Goal: Information Seeking & Learning: Learn about a topic

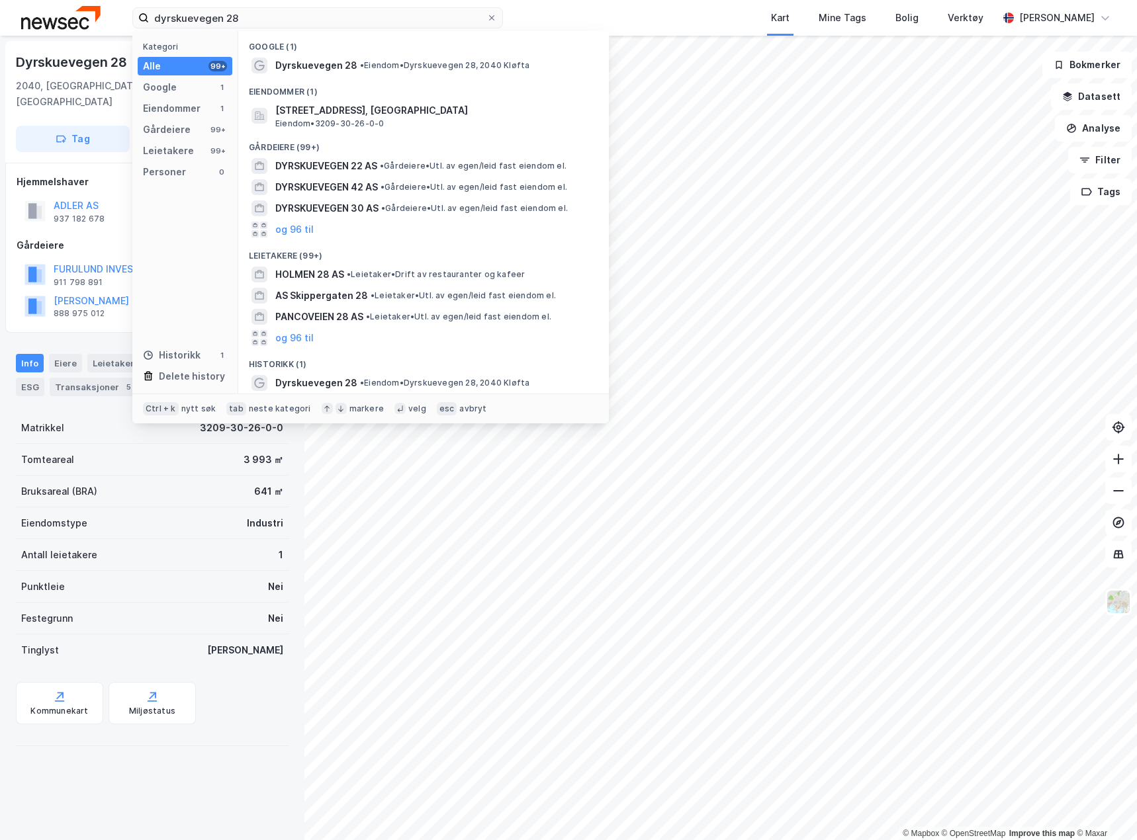
click at [0, 15] on html "dyrskuevegen 28 Kategori Alle 99+ Google 1 Eiendommer 1 Gårdeiere 99+ Leietaker…" at bounding box center [568, 420] width 1137 height 840
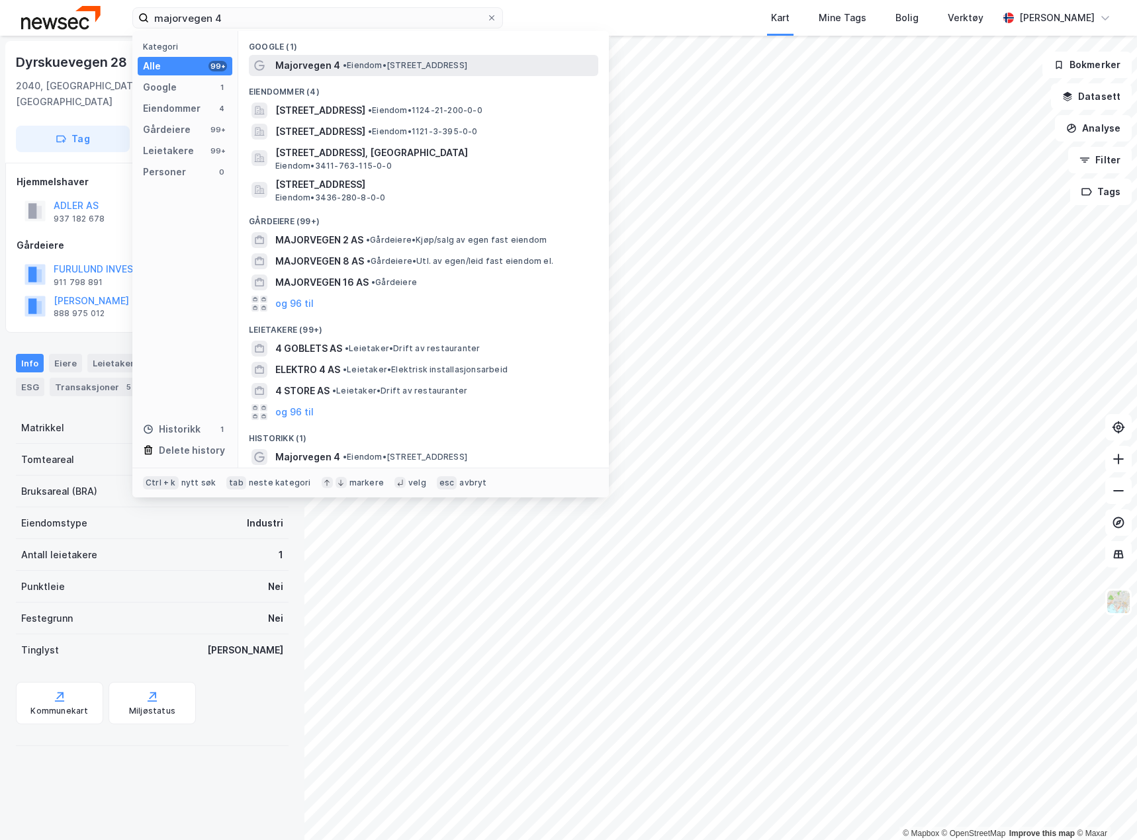
type input "majorvegen 4"
click at [300, 69] on span "Majorvegen 4" at bounding box center [307, 66] width 65 height 16
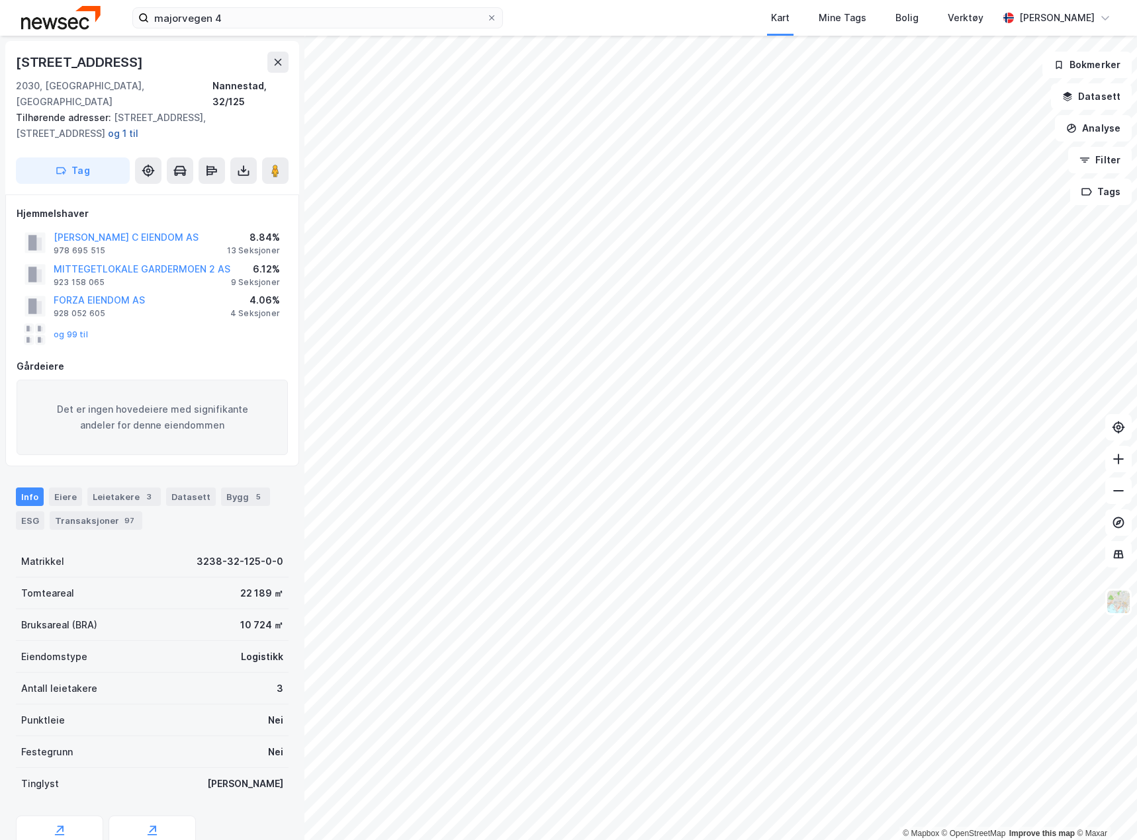
click at [0, 0] on button "og 1 til" at bounding box center [0, 0] width 0 height 0
click at [230, 15] on input "majorvegen 4" at bounding box center [317, 18] width 337 height 20
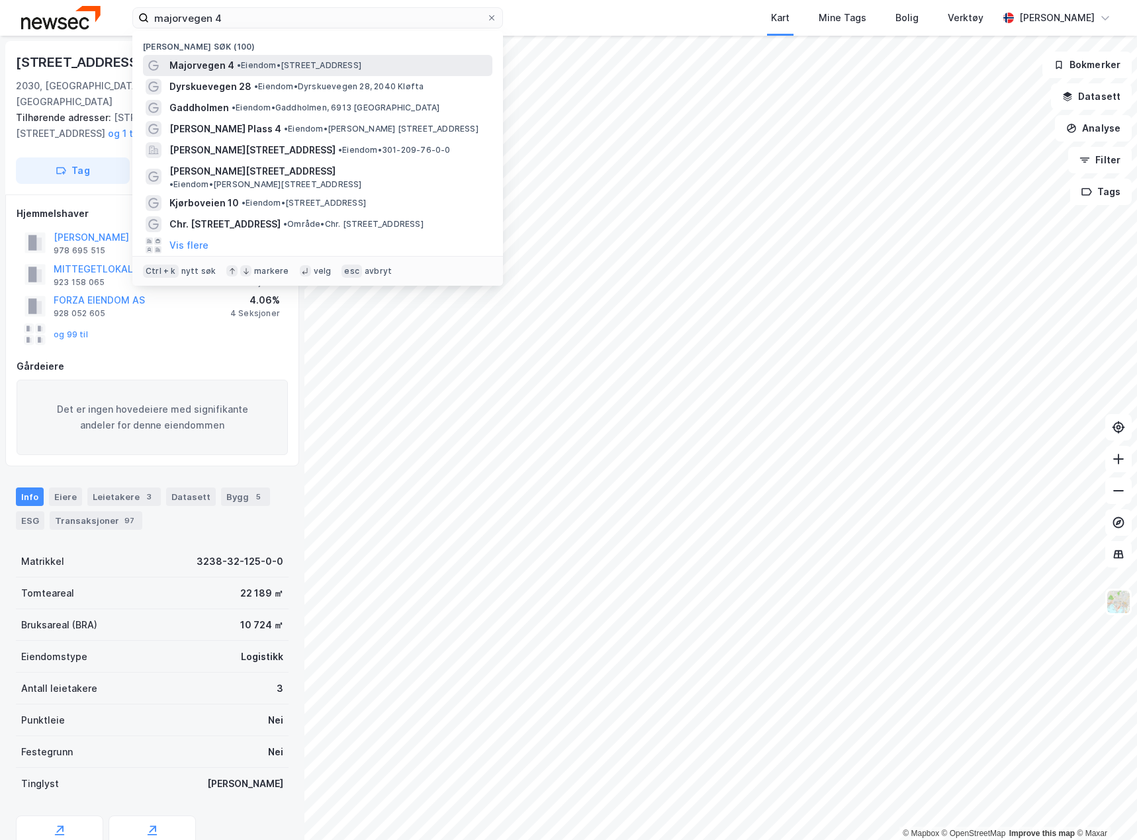
click at [208, 60] on span "Majorvegen 4" at bounding box center [201, 66] width 65 height 16
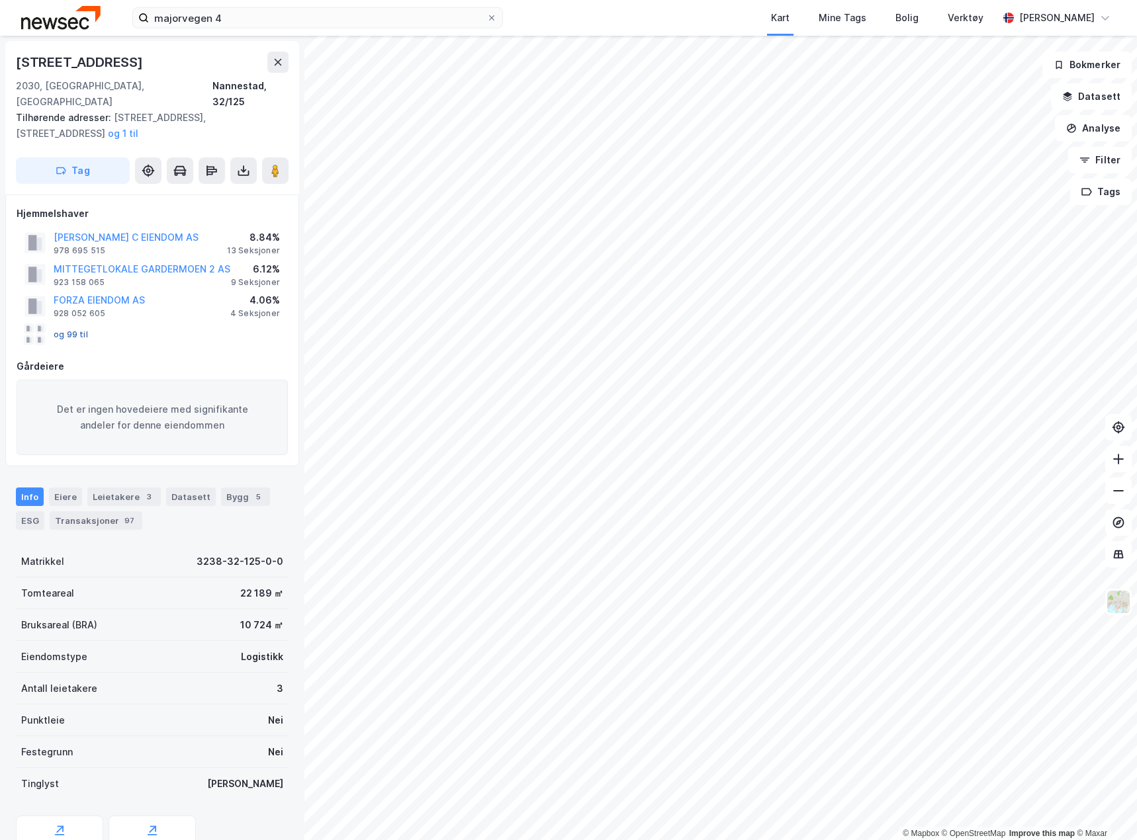
click at [0, 0] on button "og 99 til" at bounding box center [0, 0] width 0 height 0
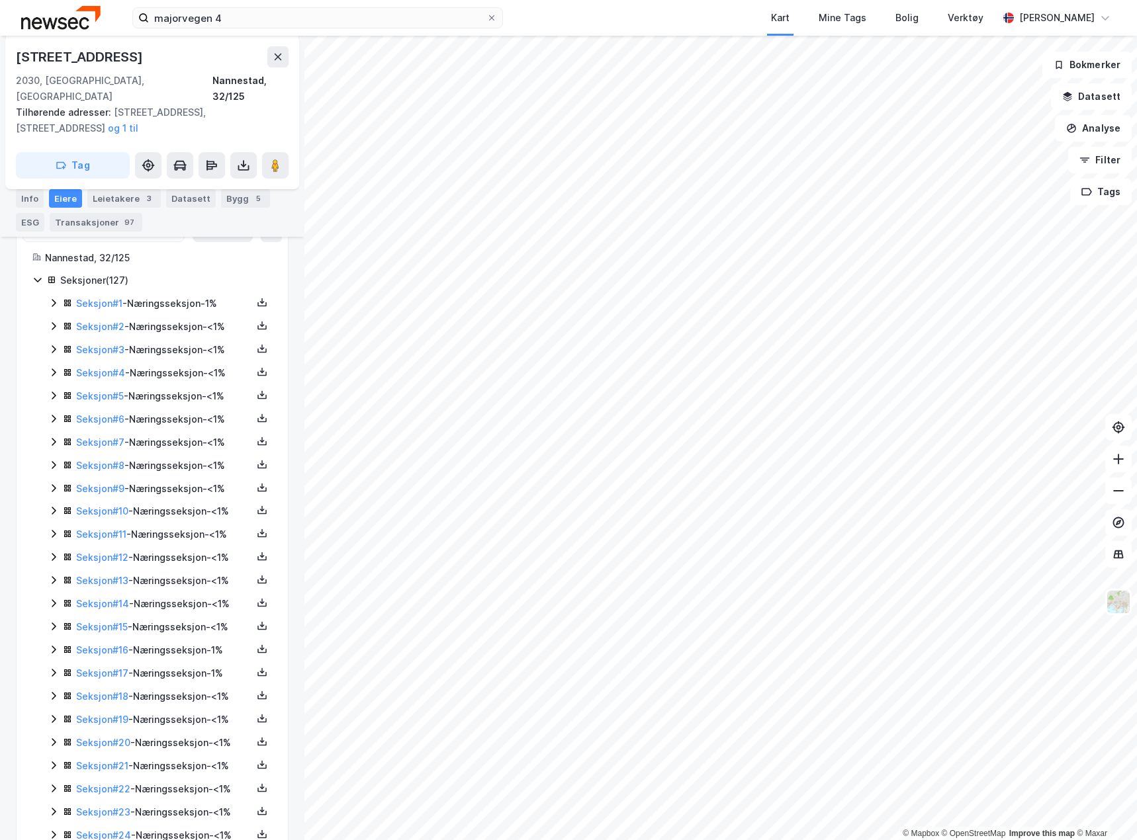
scroll to position [132, 0]
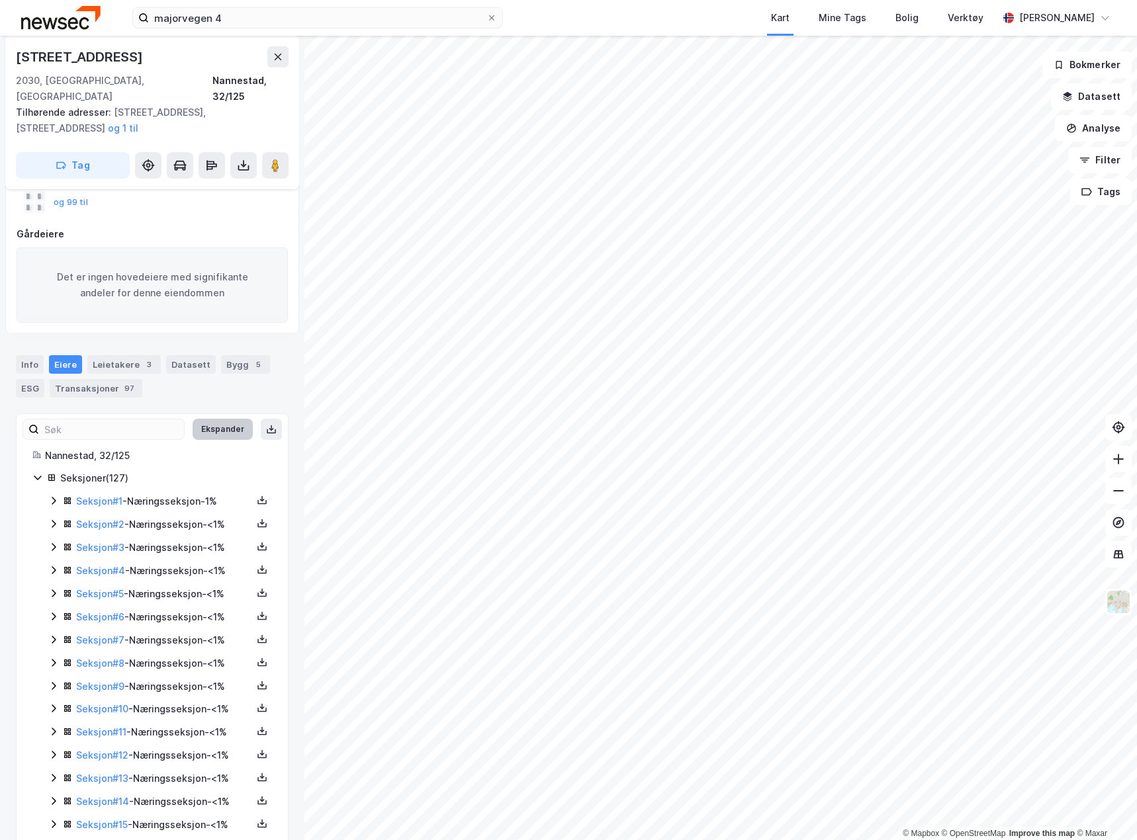
click at [213, 419] on button "Ekspander" at bounding box center [223, 429] width 60 height 21
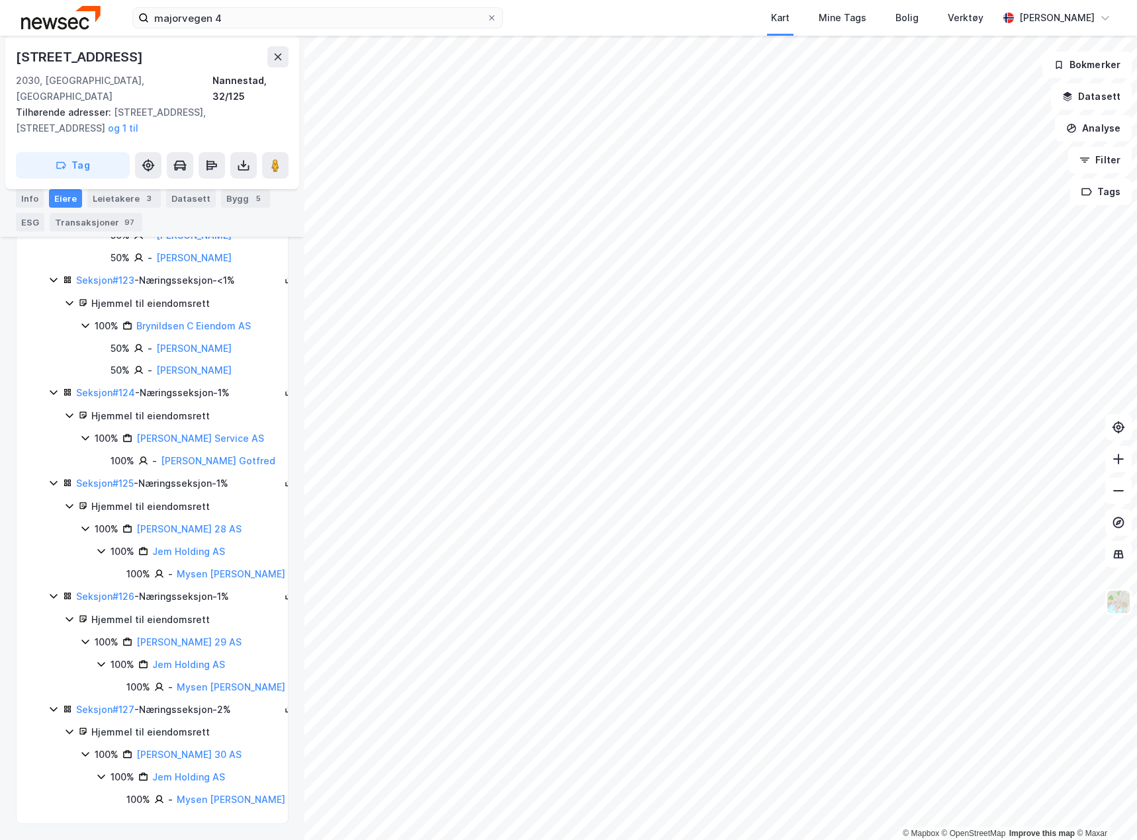
scroll to position [14291, 0]
click at [75, 266] on div "Hjemmel til eiendomsrett 100% Brynildsen C Eiendom AS 50% - [PERSON_NAME] 50% -…" at bounding box center [182, 224] width 236 height 83
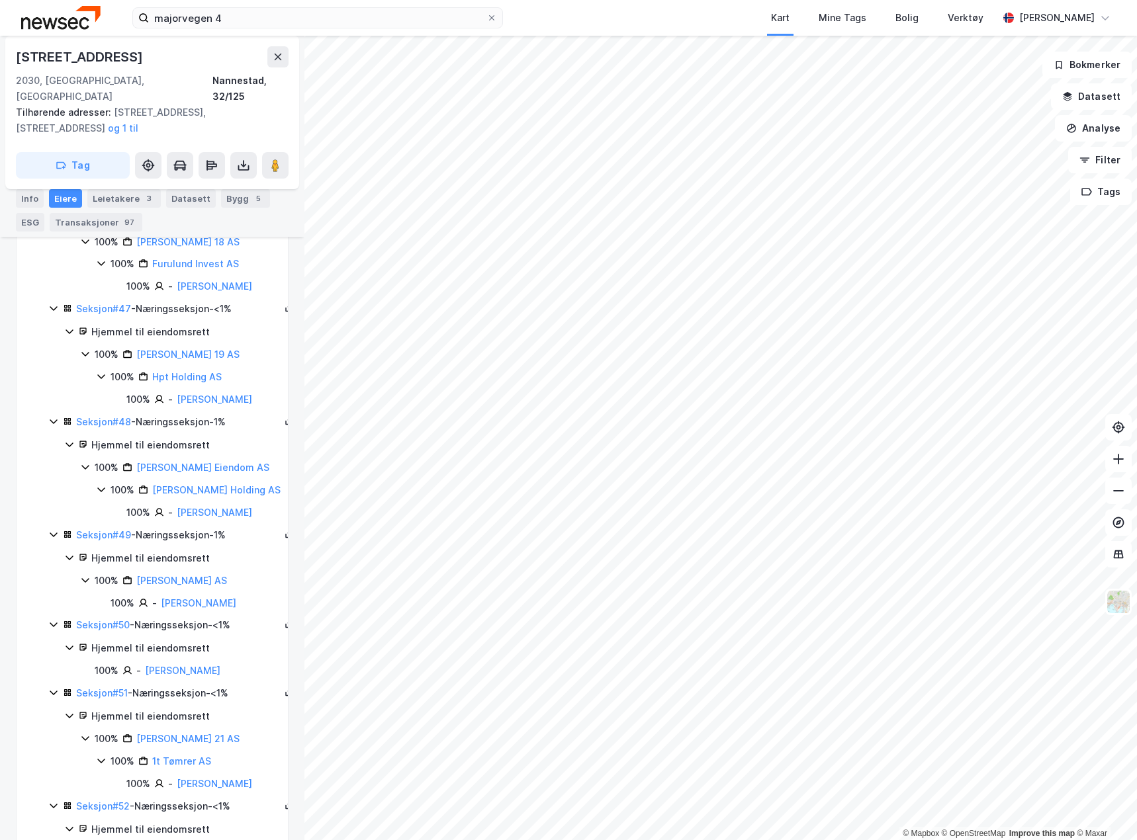
click at [87, 247] on icon at bounding box center [85, 241] width 11 height 11
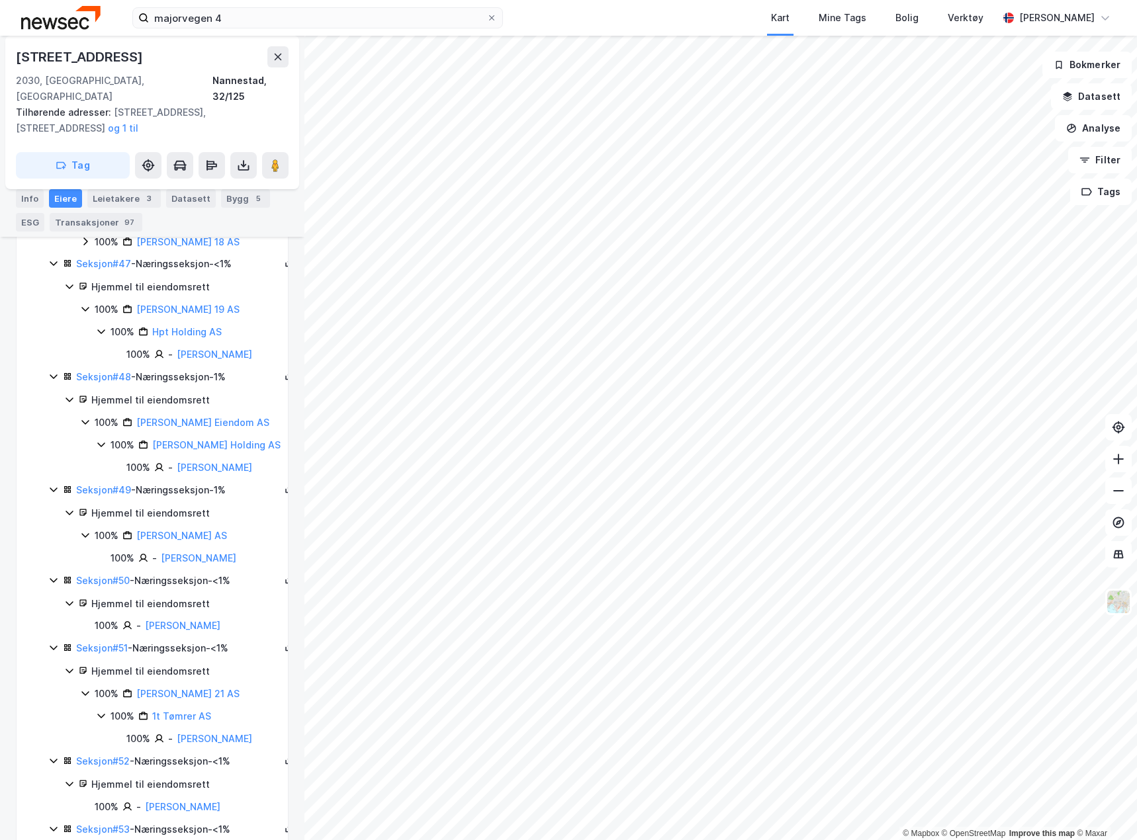
click at [87, 247] on icon at bounding box center [85, 241] width 11 height 11
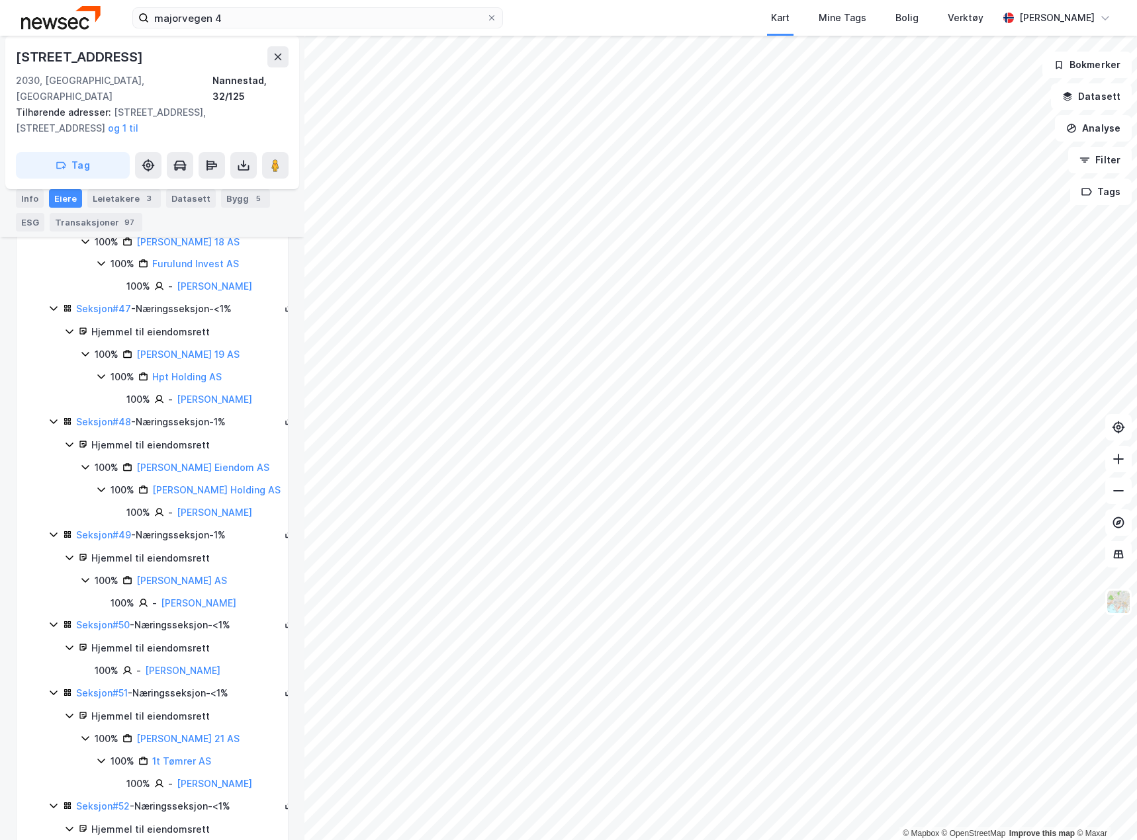
click at [85, 247] on icon at bounding box center [85, 241] width 11 height 11
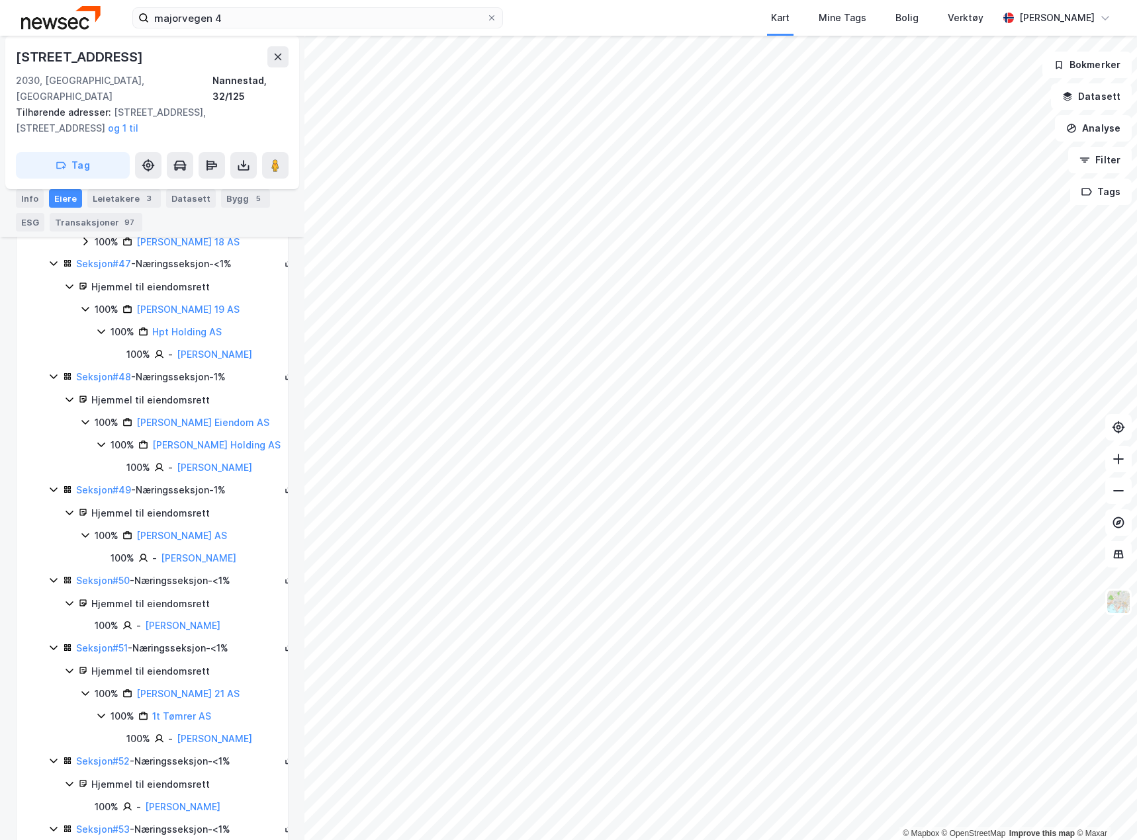
click at [85, 247] on icon at bounding box center [85, 241] width 11 height 11
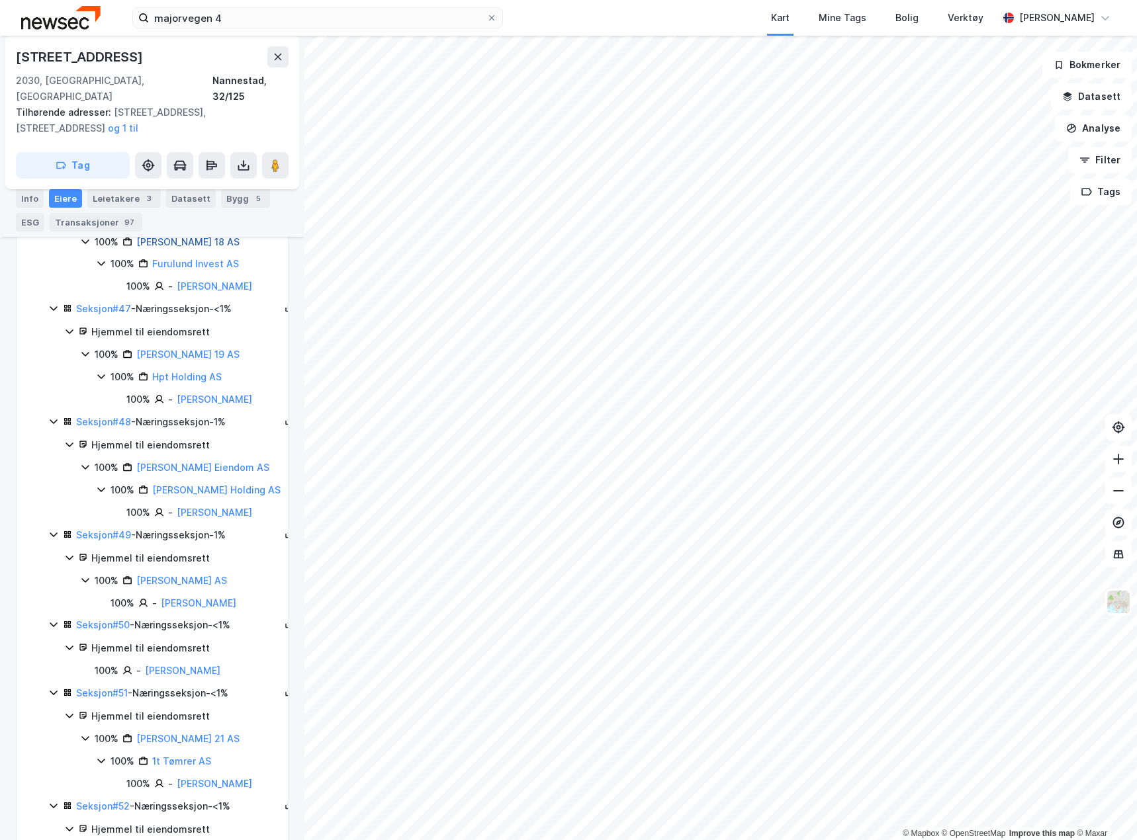
click at [161, 247] on link "[PERSON_NAME] 18 AS" at bounding box center [187, 241] width 103 height 11
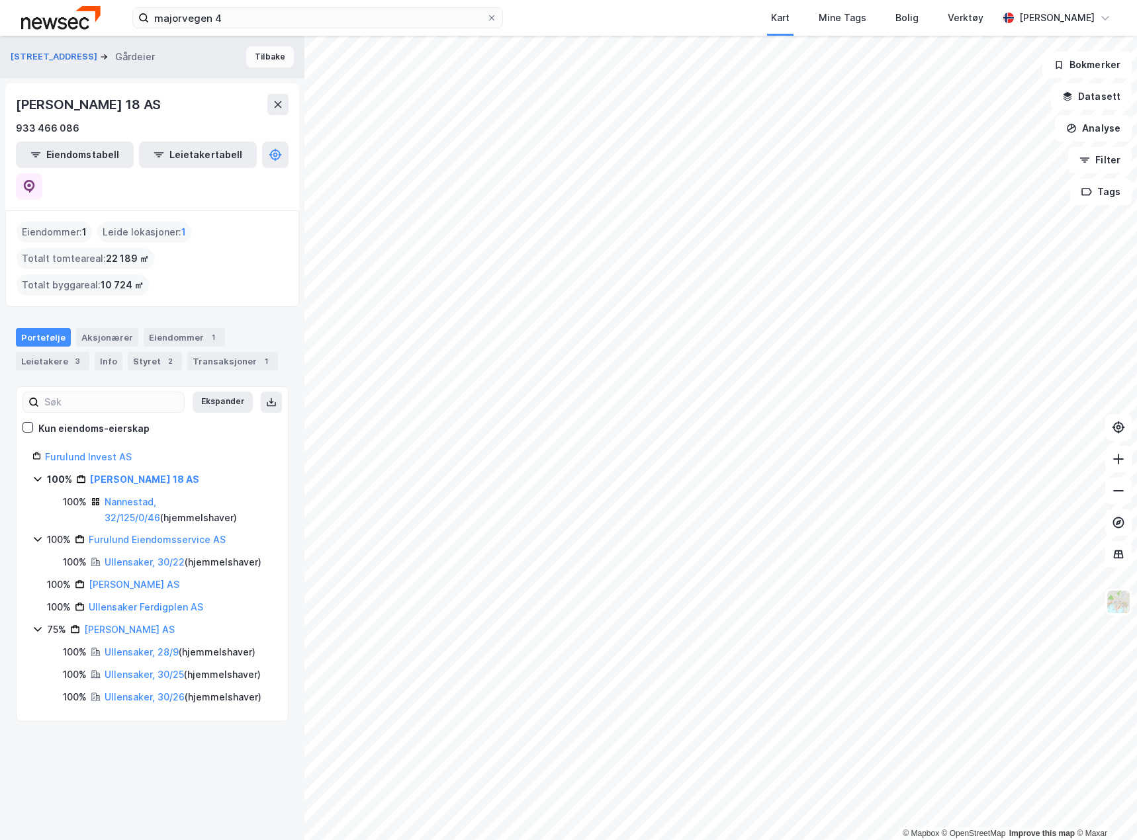
click at [250, 51] on button "Tilbake" at bounding box center [270, 56] width 48 height 21
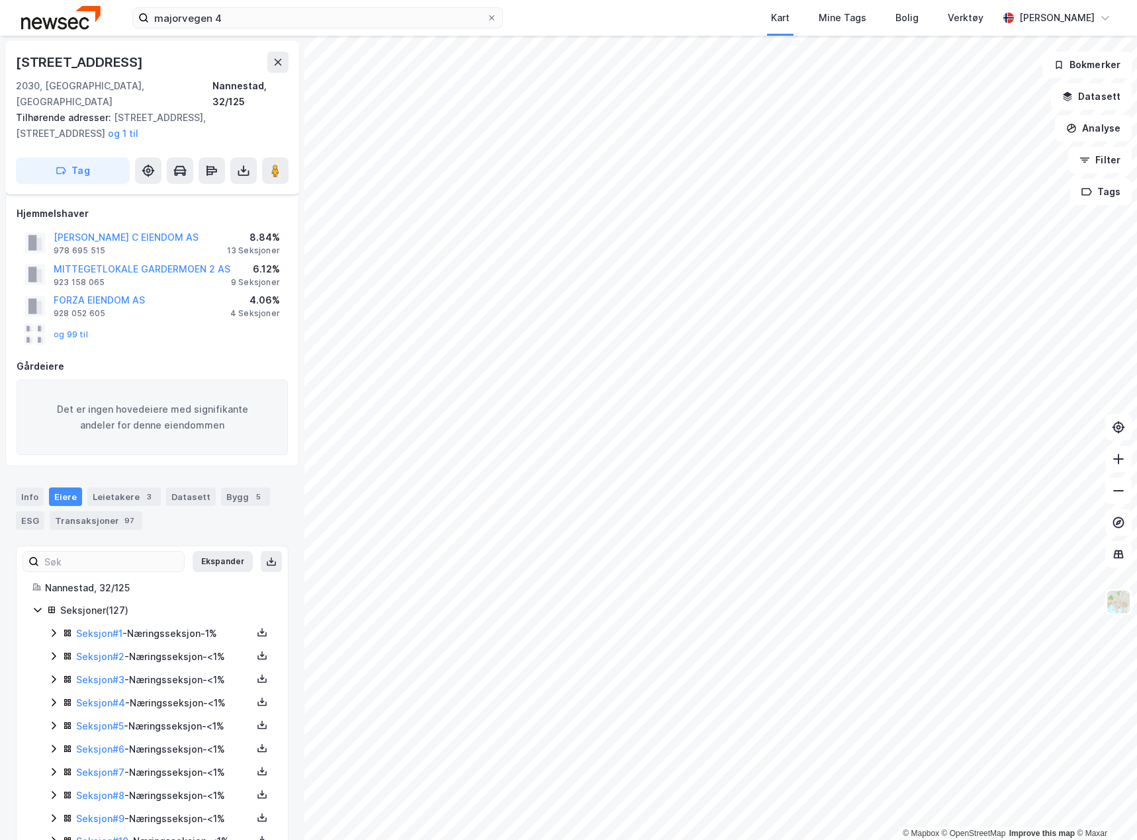
scroll to position [2959, 0]
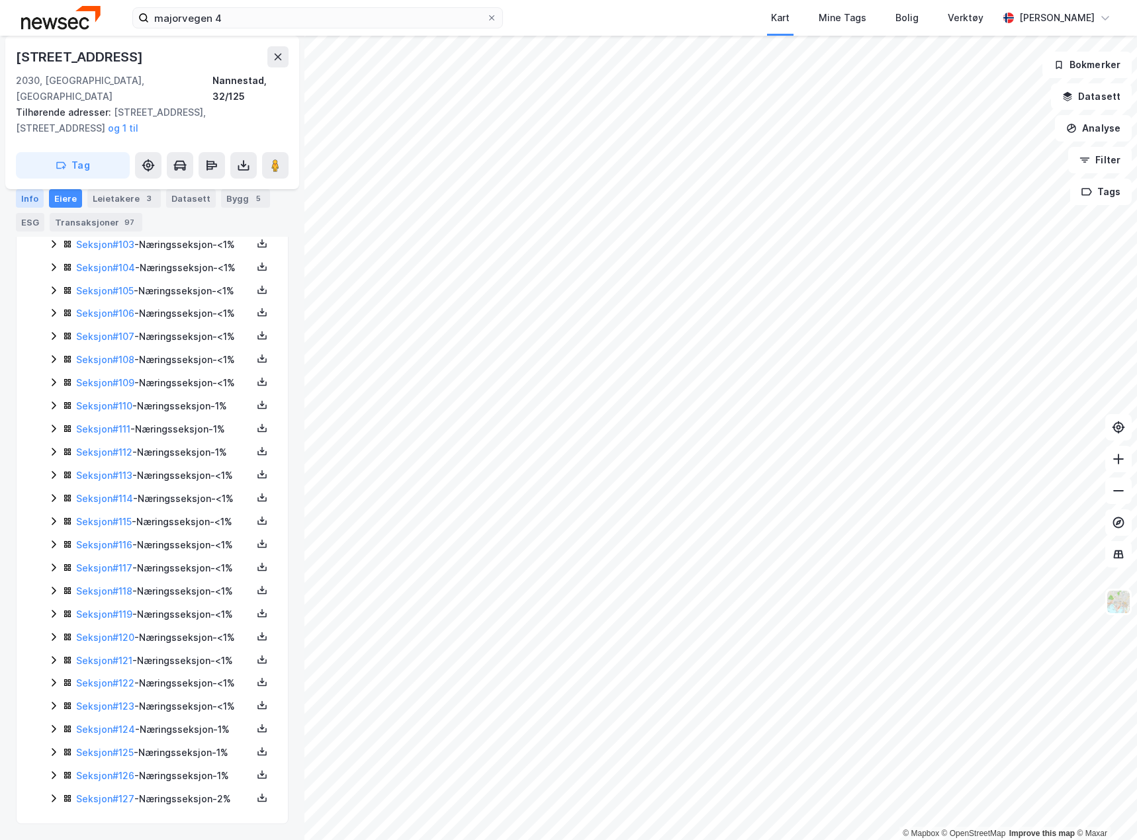
click at [33, 199] on div "Info" at bounding box center [30, 198] width 28 height 19
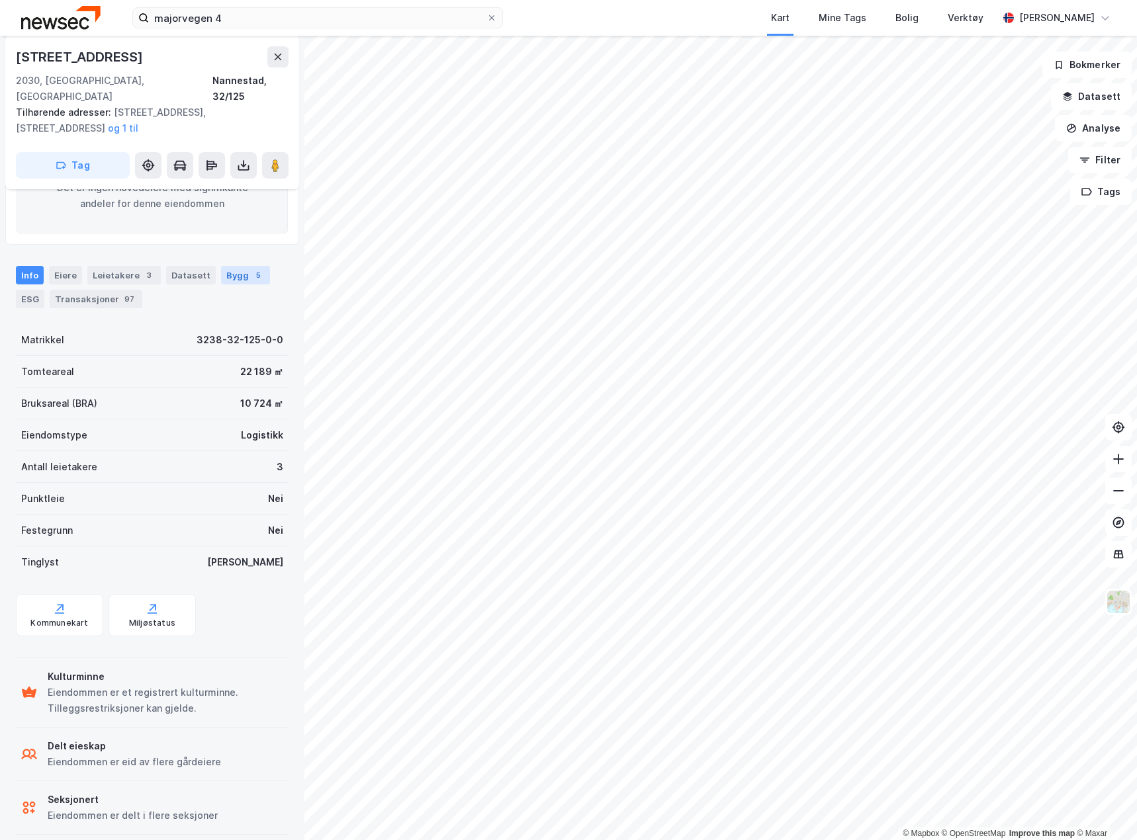
click at [237, 266] on div "Bygg 5" at bounding box center [245, 275] width 49 height 19
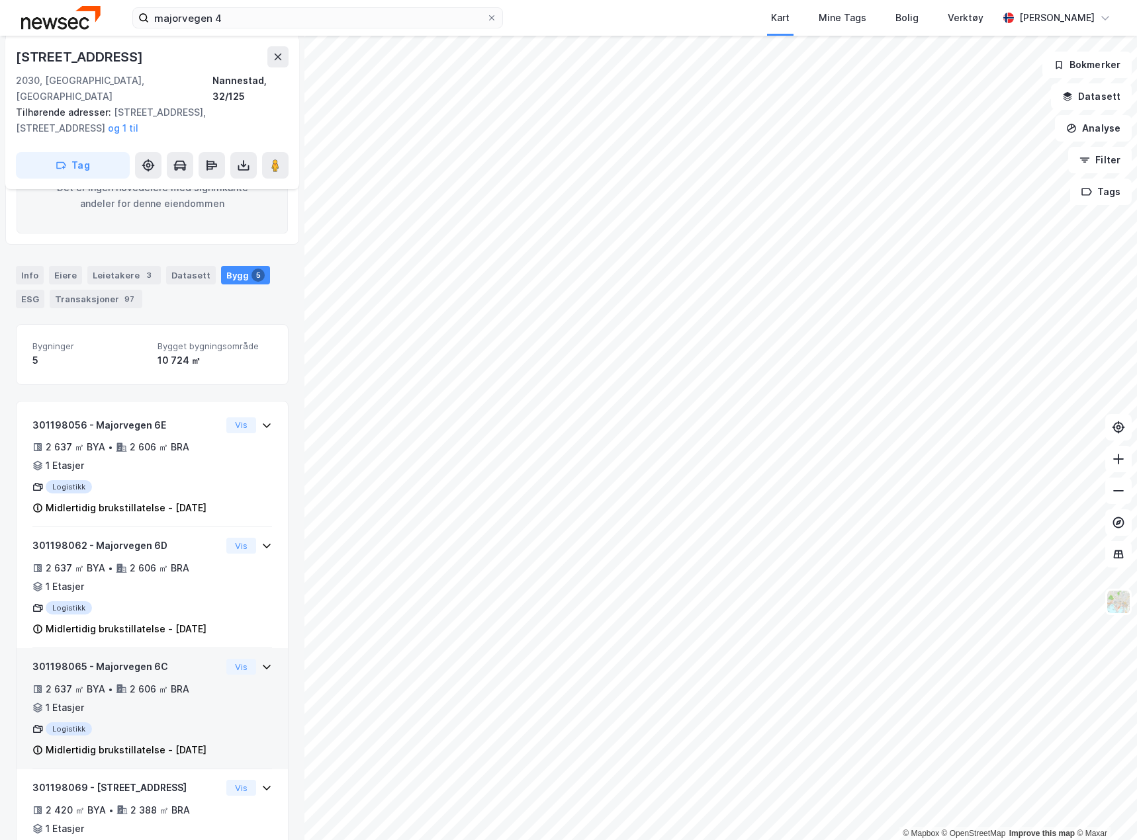
scroll to position [14, 0]
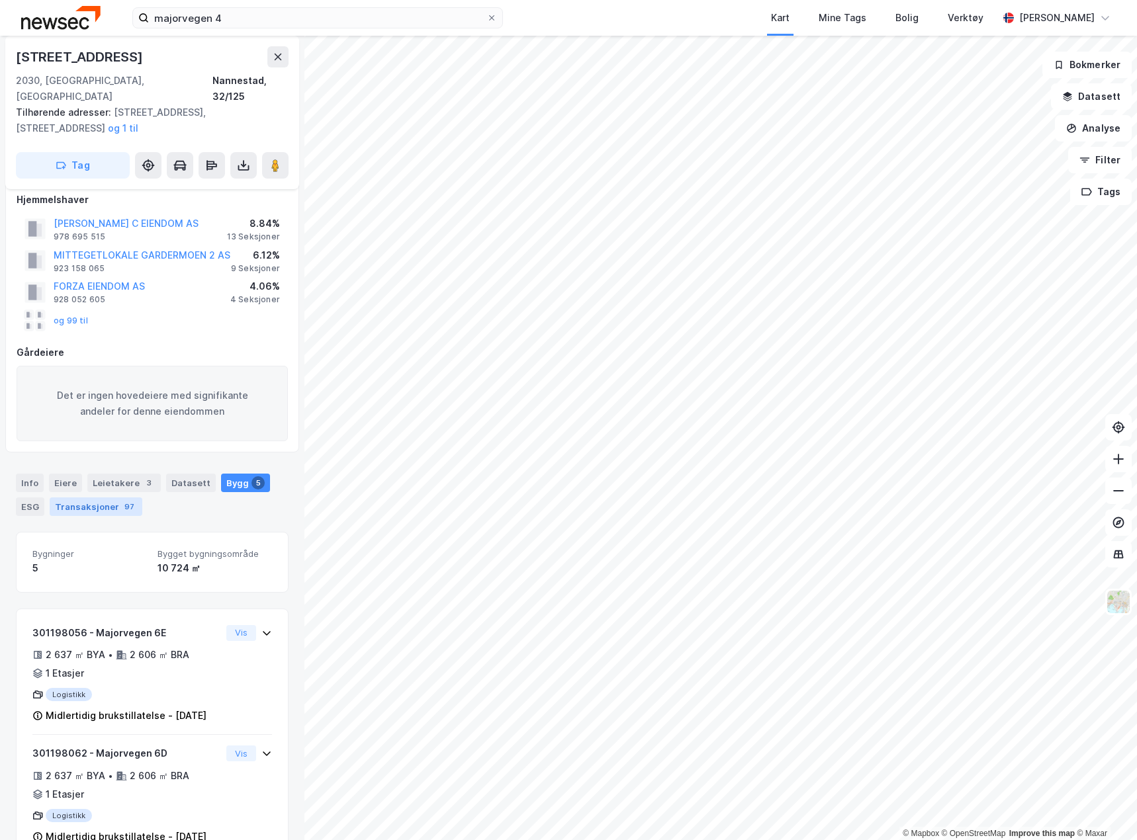
click at [92, 498] on div "Transaksjoner 97" at bounding box center [96, 507] width 93 height 19
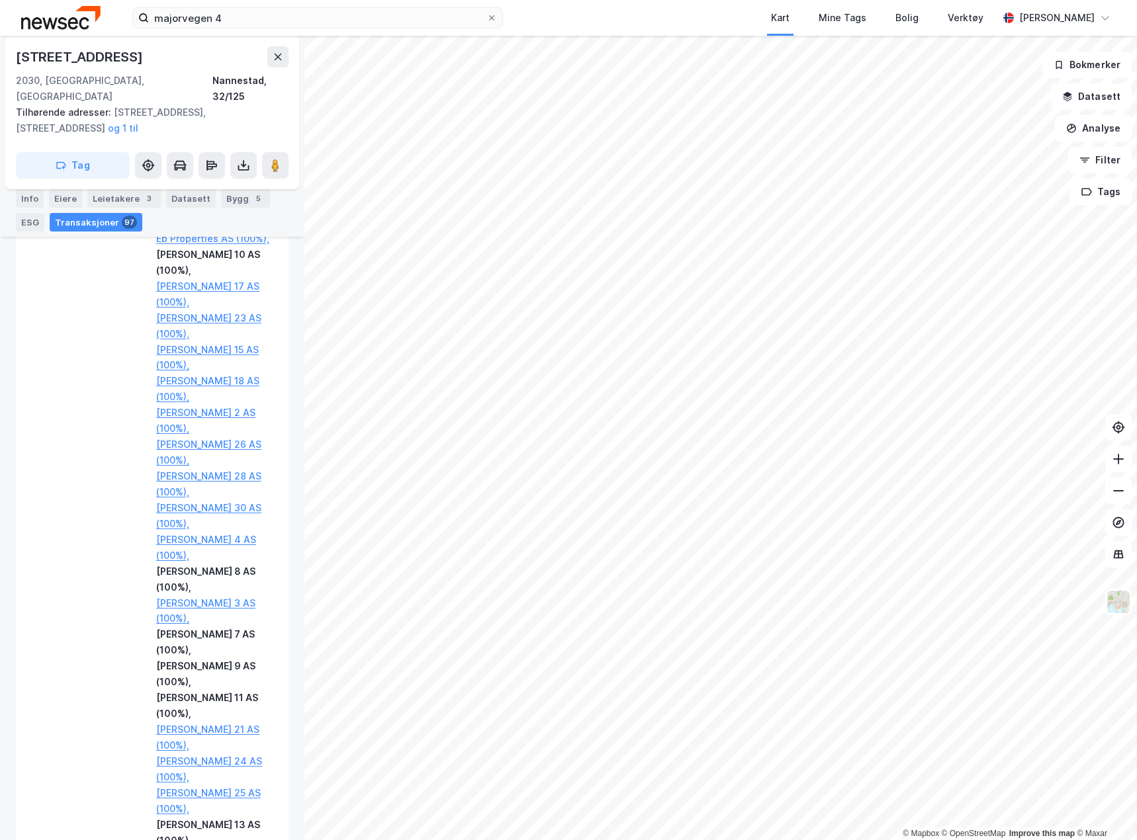
scroll to position [16336, 0]
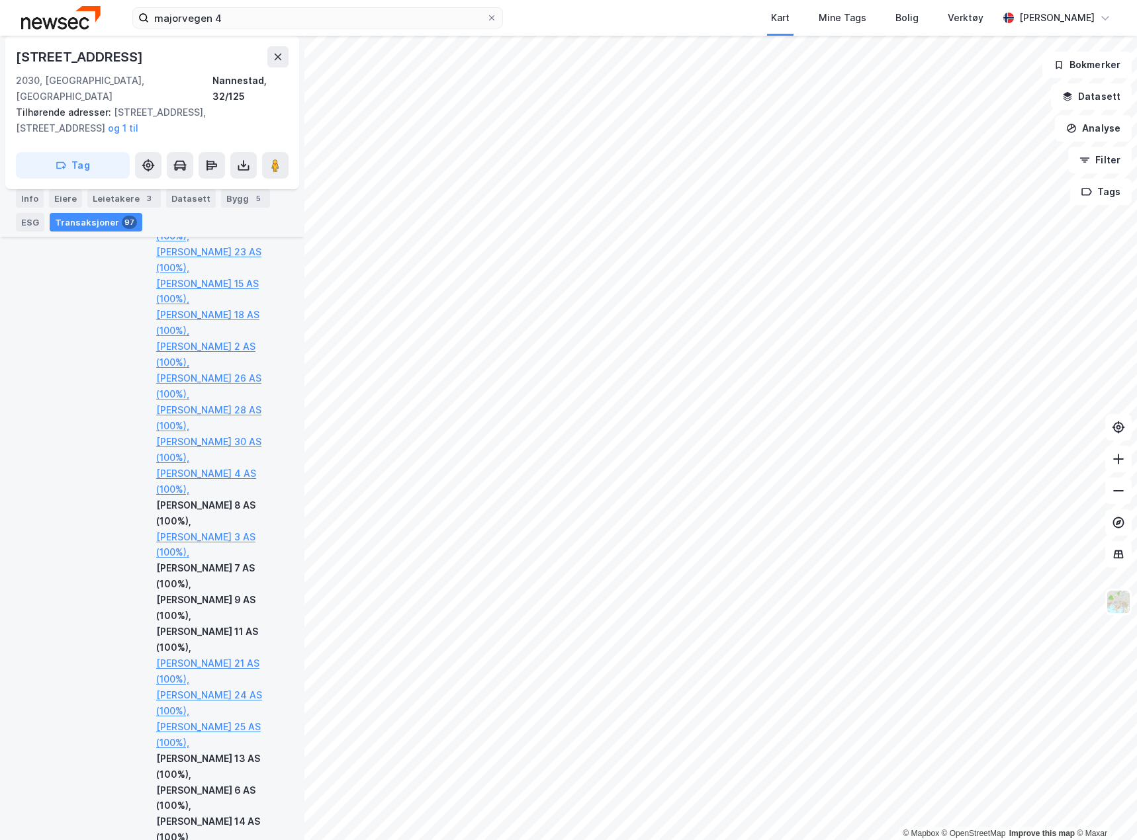
click at [177, 529] on div "[PERSON_NAME] 8 AS (100%)," at bounding box center [214, 514] width 116 height 32
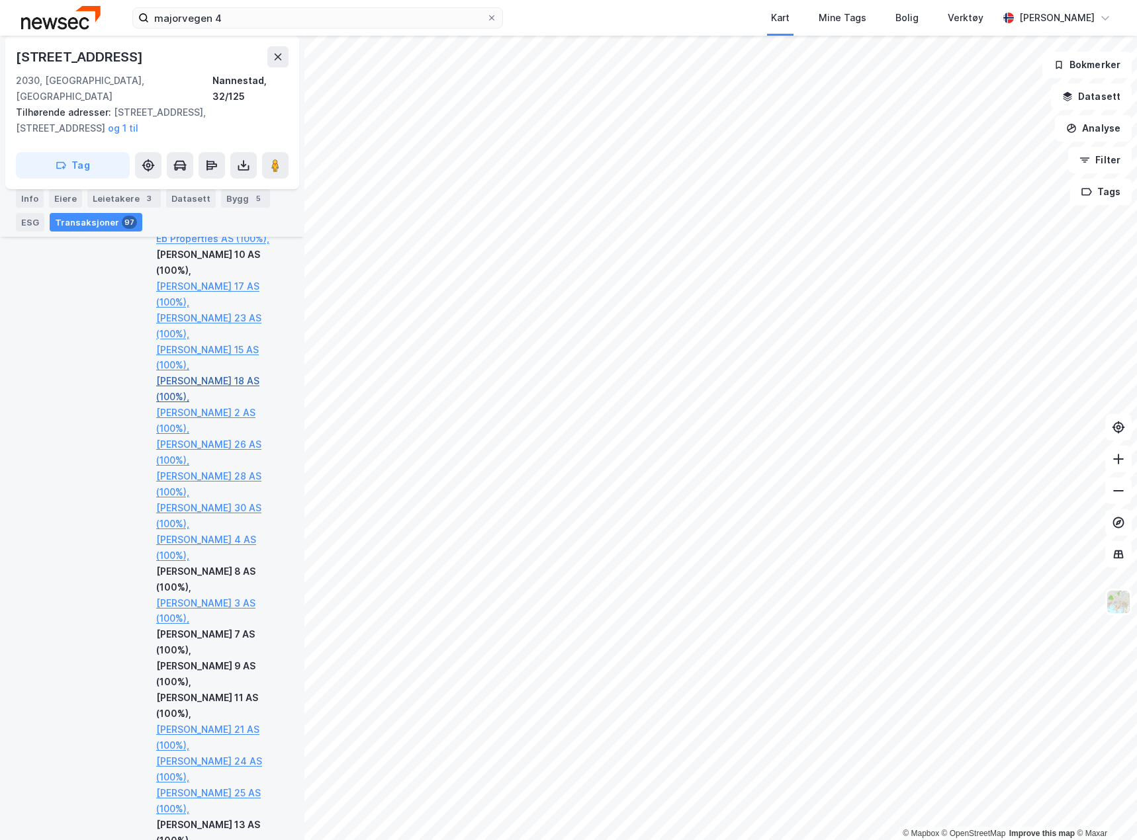
click at [203, 405] on link "[PERSON_NAME] 18 AS (100%)," at bounding box center [214, 389] width 116 height 32
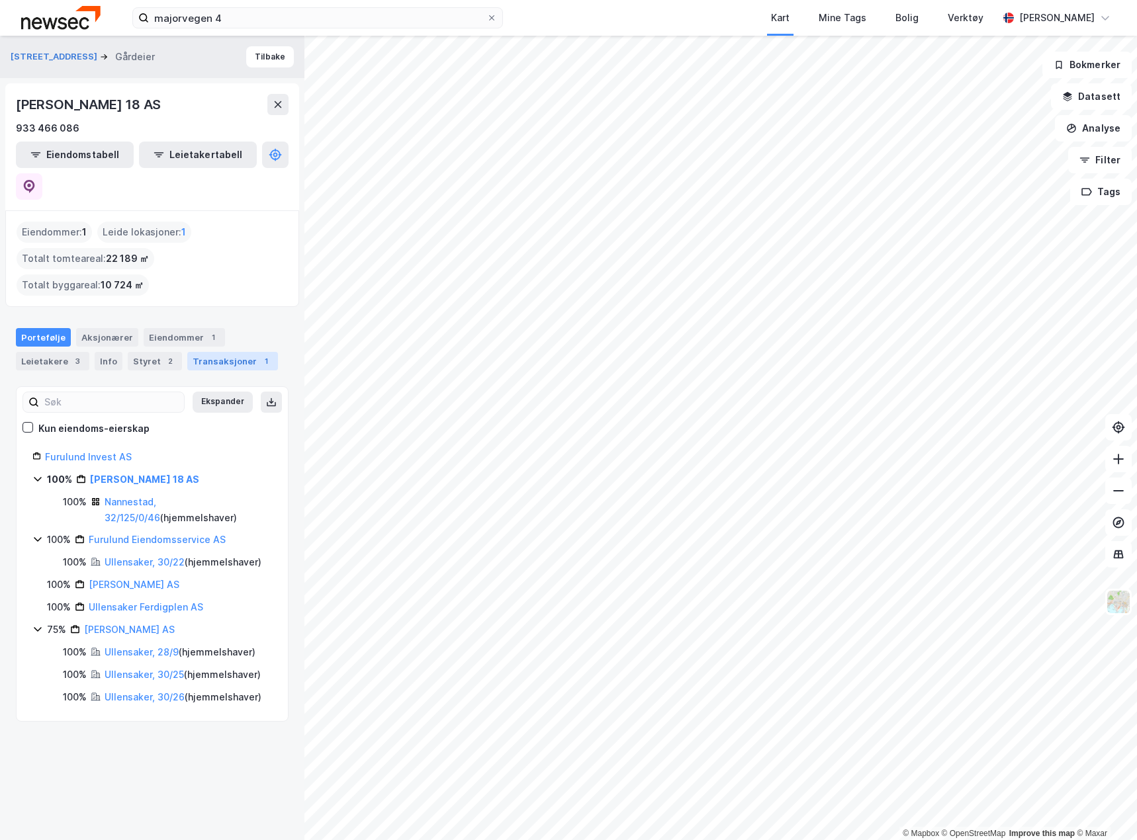
click at [204, 352] on div "Transaksjoner 1" at bounding box center [232, 361] width 91 height 19
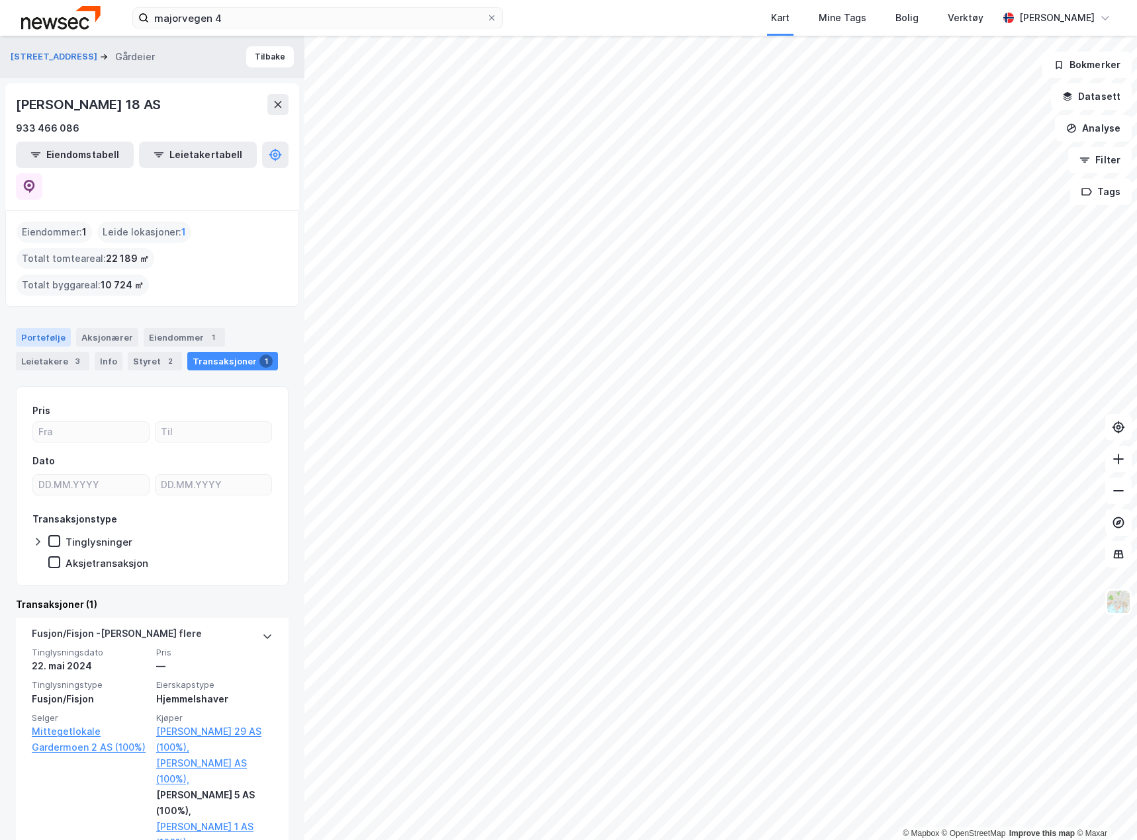
click at [42, 328] on div "Portefølje" at bounding box center [43, 337] width 55 height 19
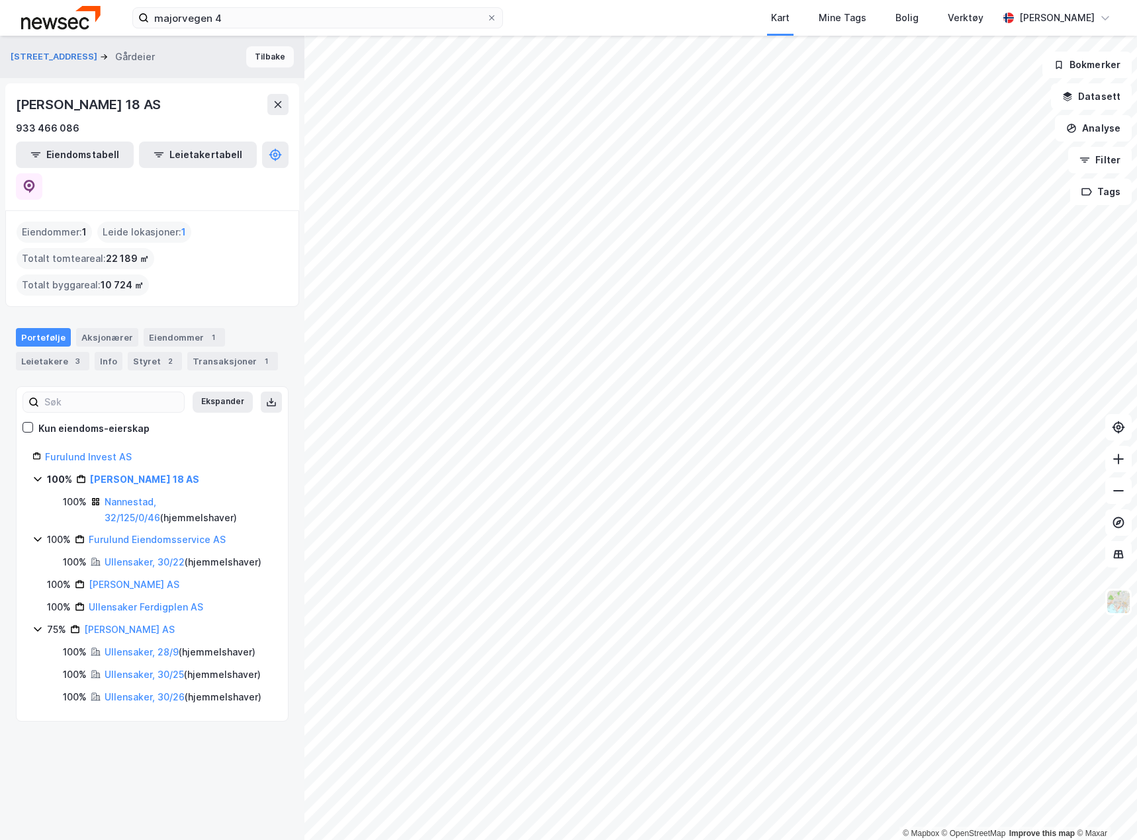
click at [256, 62] on button "Tilbake" at bounding box center [270, 56] width 48 height 21
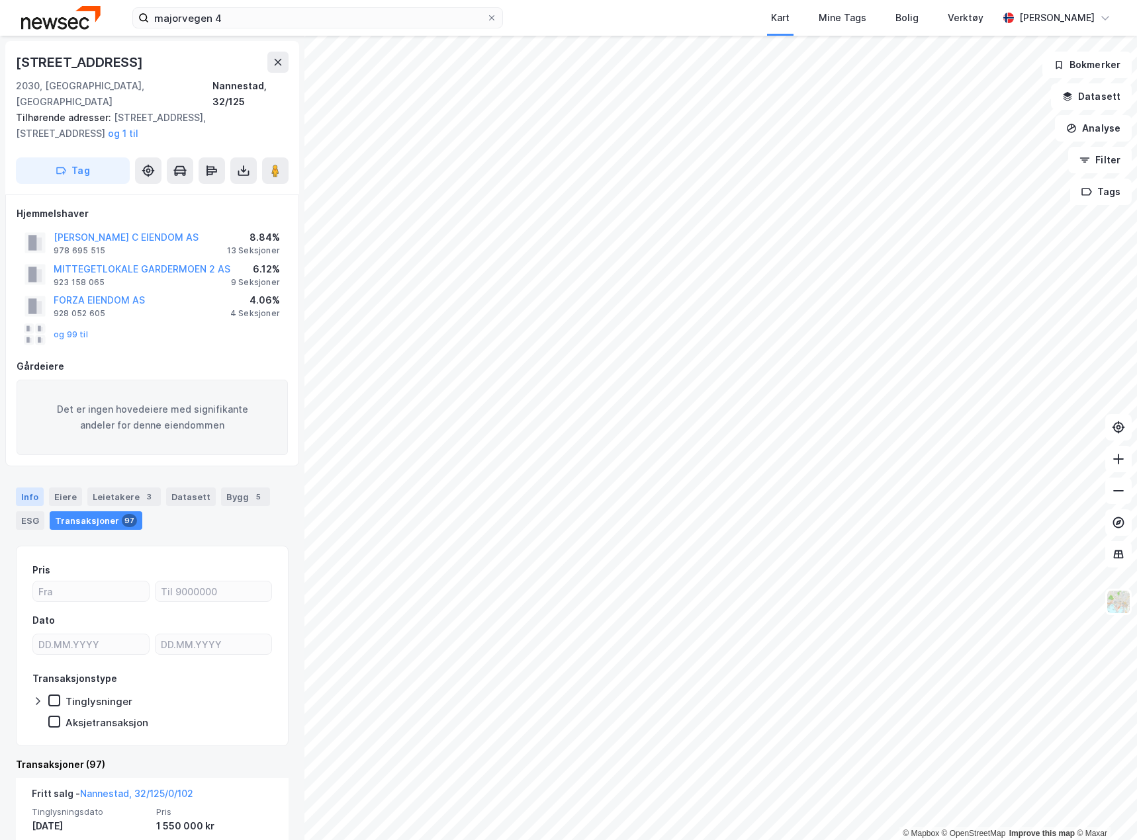
click at [38, 488] on div "Info" at bounding box center [30, 497] width 28 height 19
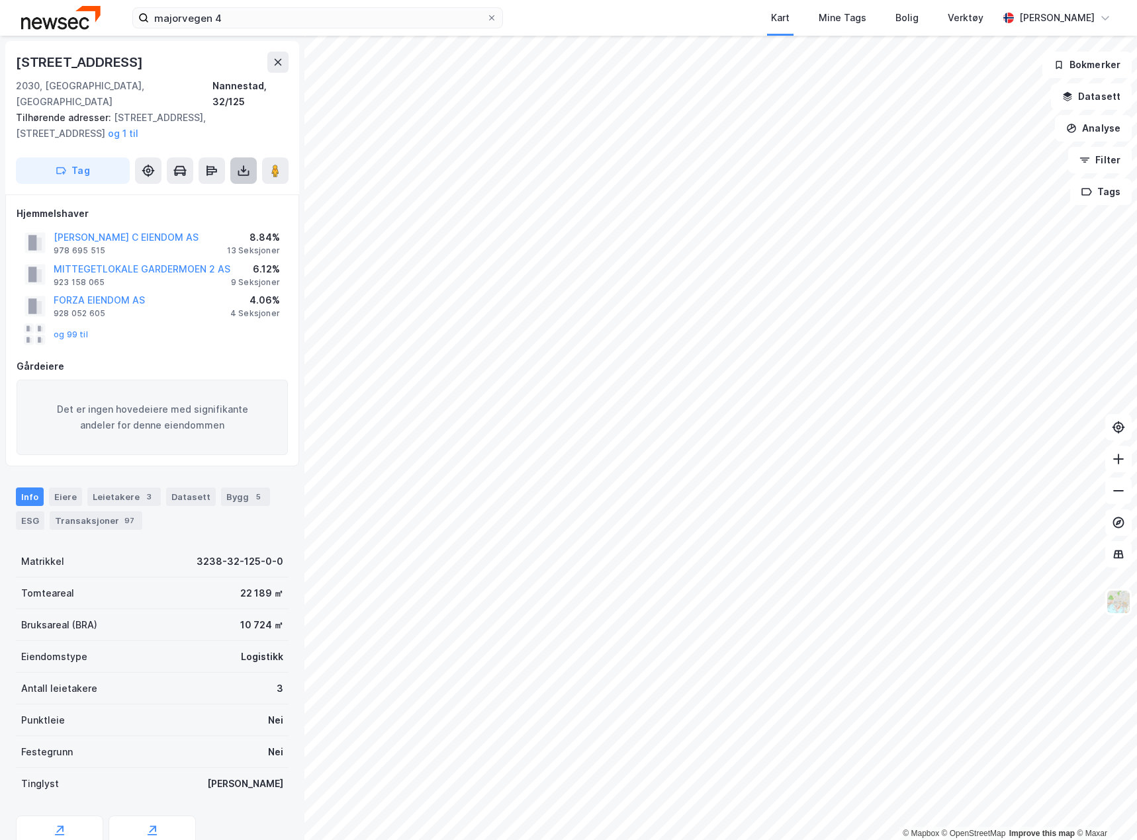
click at [238, 164] on icon at bounding box center [243, 170] width 13 height 13
click at [208, 192] on div "Last ned grunnbok" at bounding box center [178, 197] width 77 height 11
click at [34, 511] on div "ESG" at bounding box center [30, 520] width 28 height 19
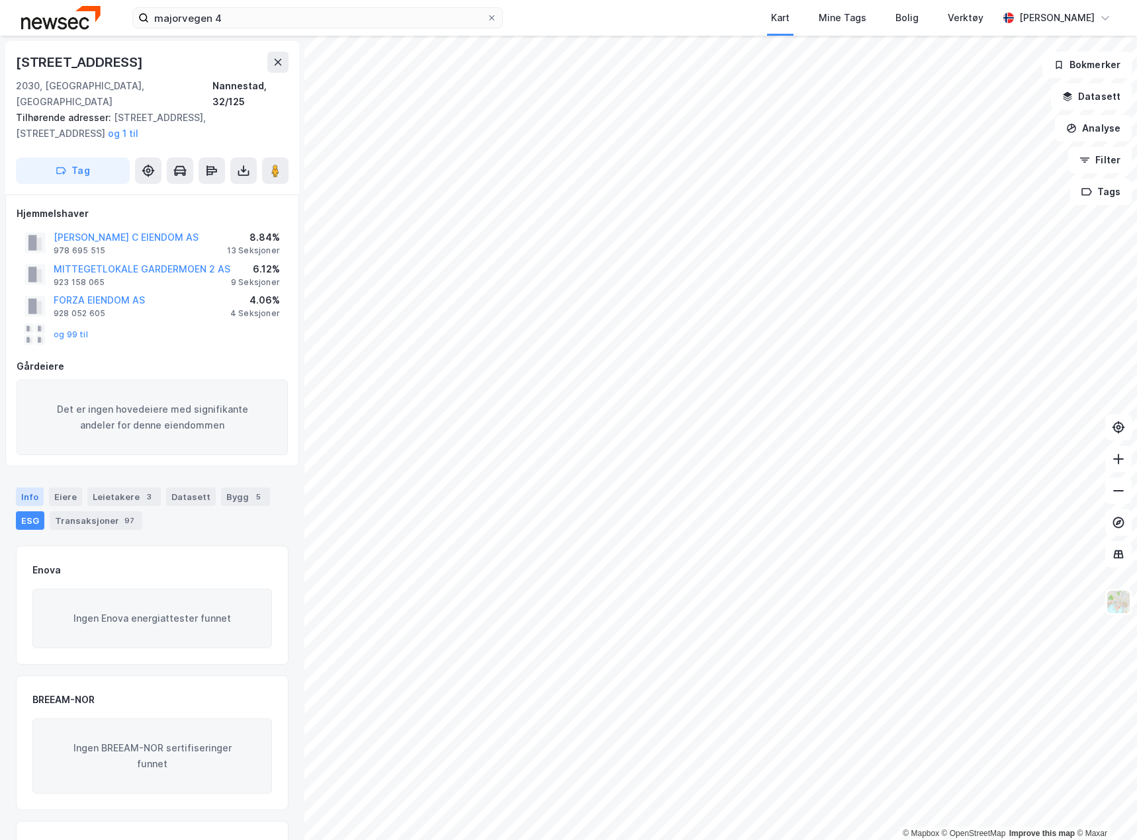
click at [33, 488] on div "Info" at bounding box center [30, 497] width 28 height 19
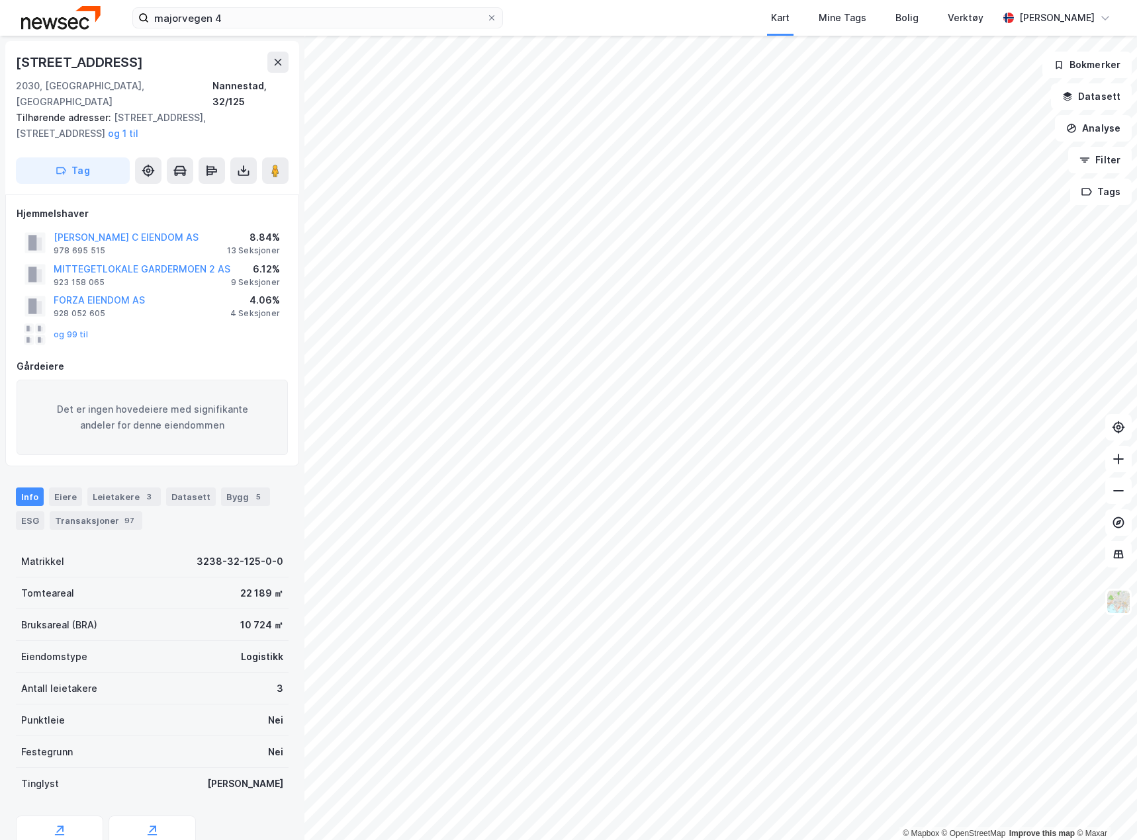
click at [29, 488] on div "Info" at bounding box center [30, 497] width 28 height 19
click at [44, 23] on img at bounding box center [60, 17] width 79 height 23
